Goal: Navigation & Orientation: Find specific page/section

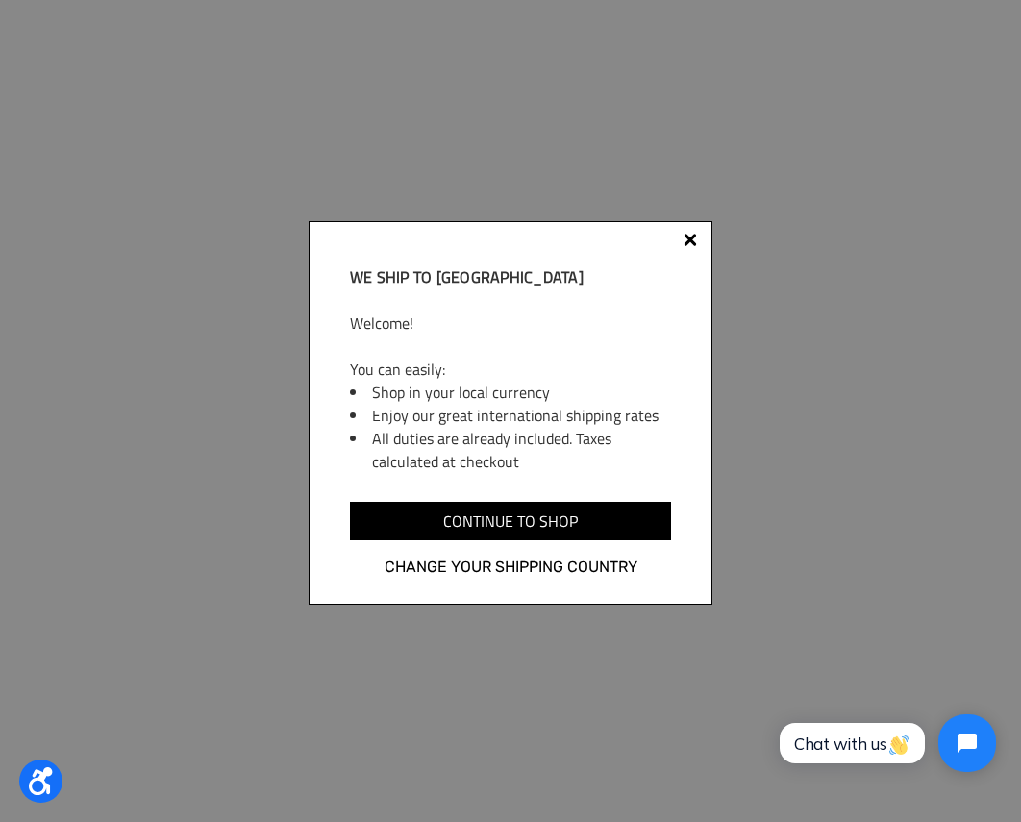
click at [689, 237] on div at bounding box center [690, 240] width 13 height 13
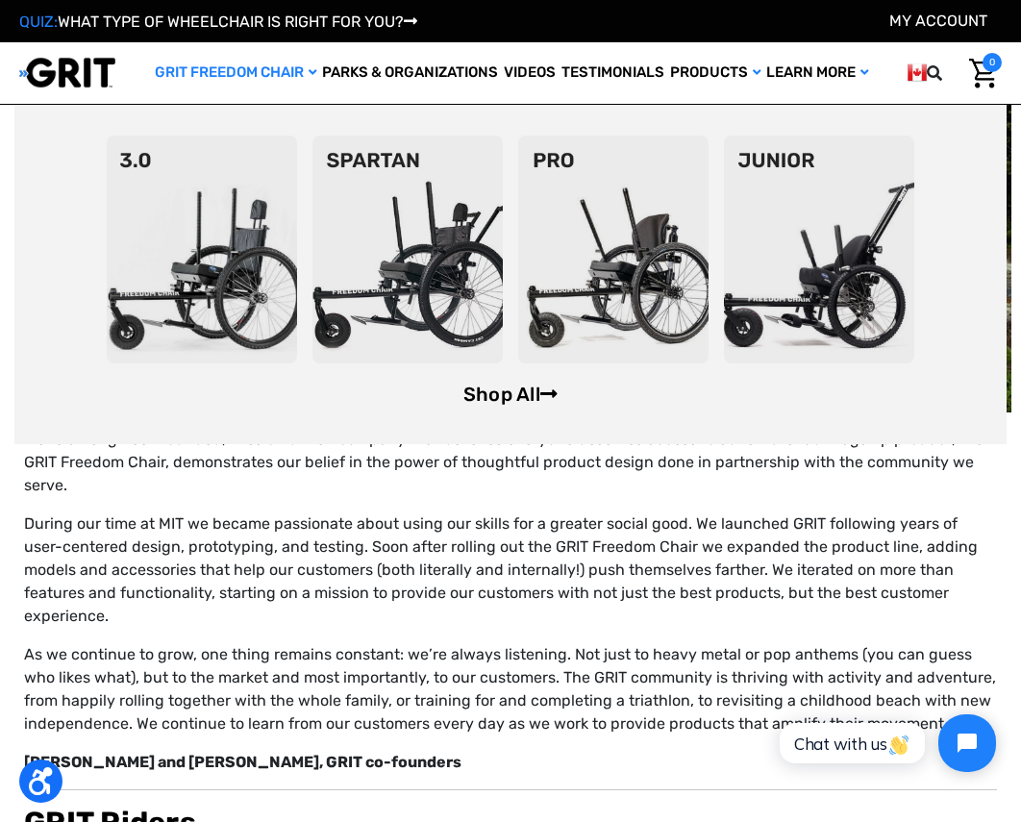
click at [476, 390] on link "Shop All" at bounding box center [511, 394] width 94 height 23
